Goal: Navigation & Orientation: Find specific page/section

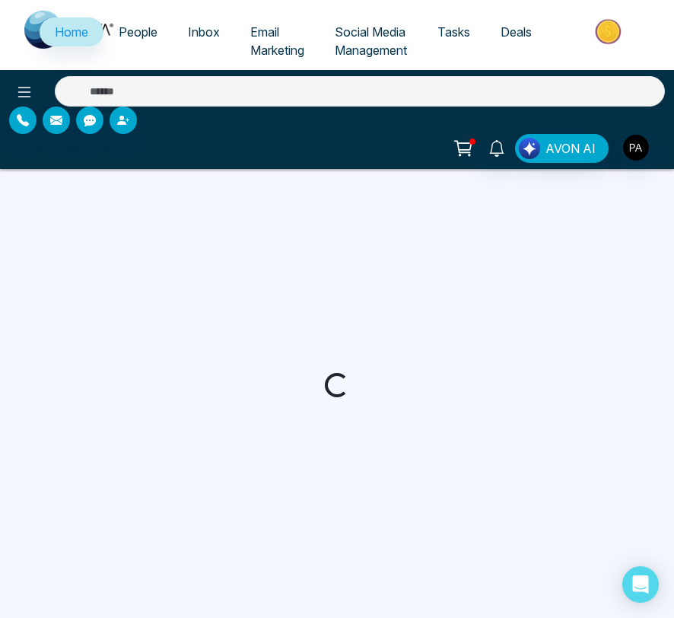
select select "*"
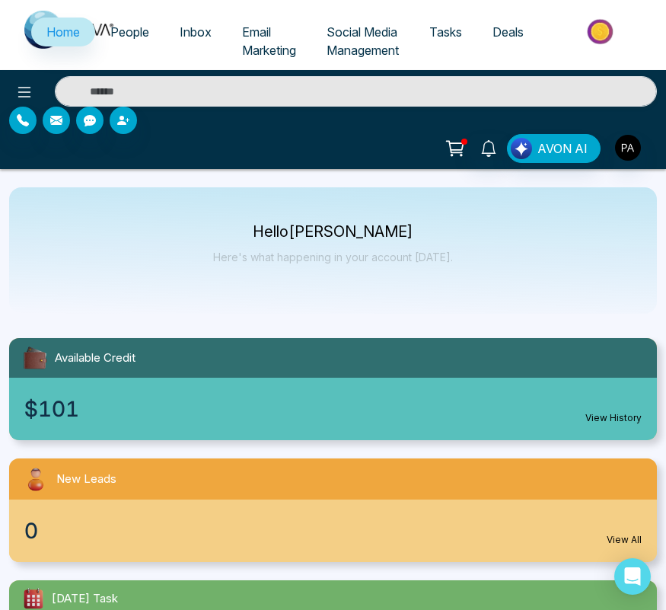
click at [258, 33] on span "Email Marketing" at bounding box center [269, 40] width 54 height 33
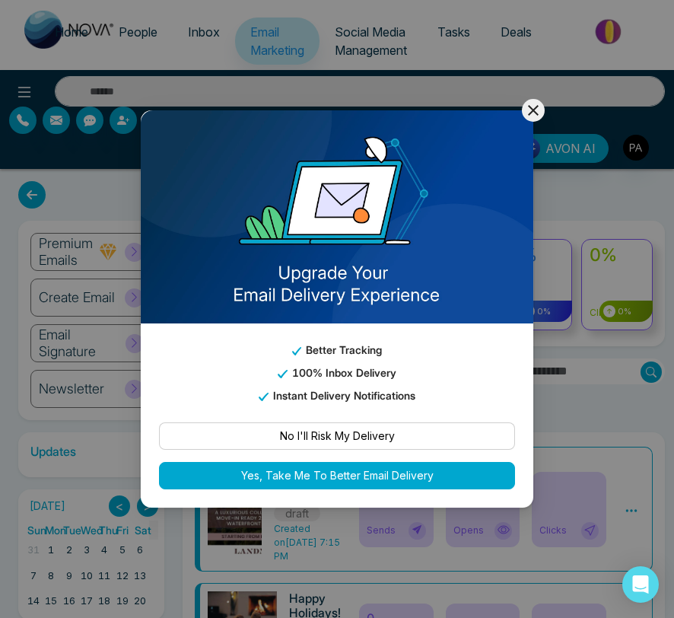
click at [528, 104] on icon at bounding box center [534, 110] width 18 height 18
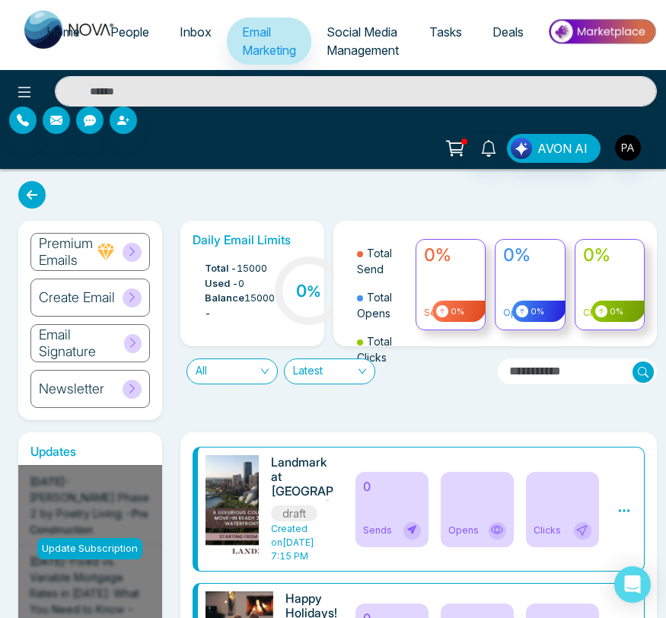
click at [362, 33] on span "Social Media Management" at bounding box center [363, 40] width 72 height 33
click at [356, 45] on span "Social Media Management" at bounding box center [363, 40] width 72 height 33
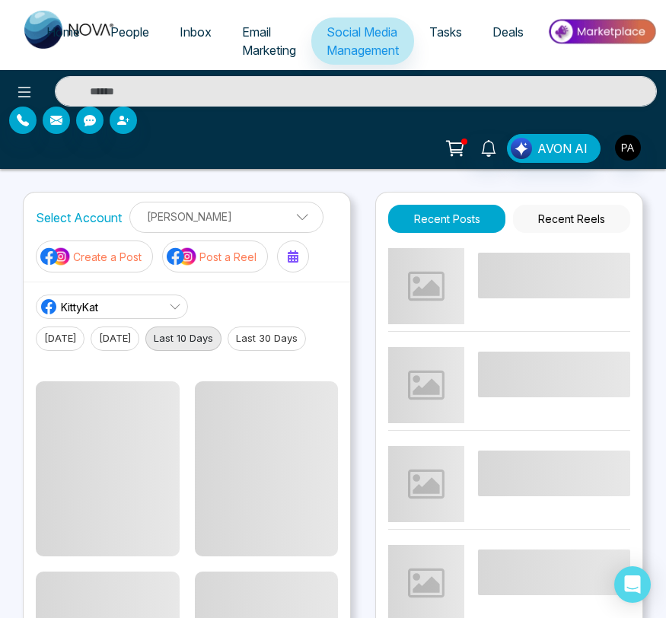
click at [501, 36] on span "Deals" at bounding box center [508, 31] width 31 height 15
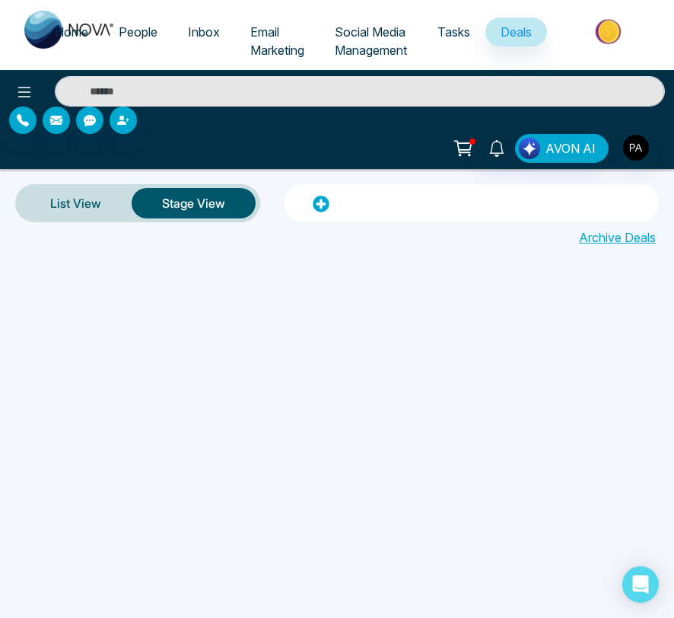
click at [69, 32] on span "Home" at bounding box center [71, 31] width 33 height 15
select select "*"
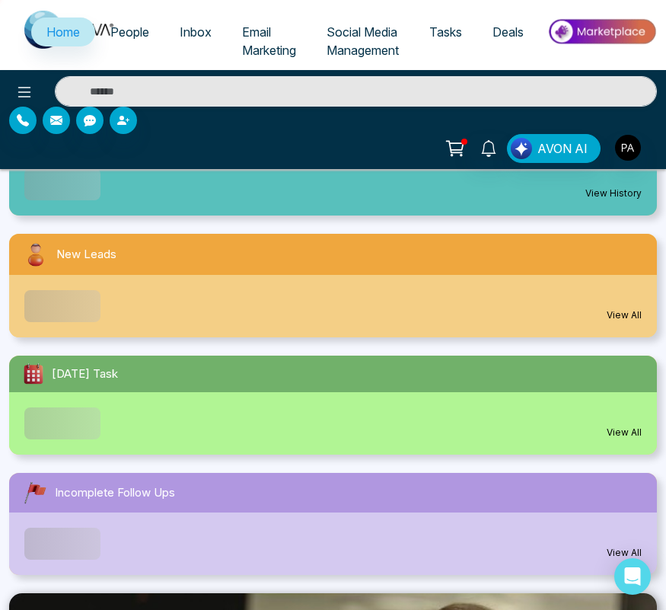
scroll to position [303, 0]
